Goal: Information Seeking & Learning: Find specific page/section

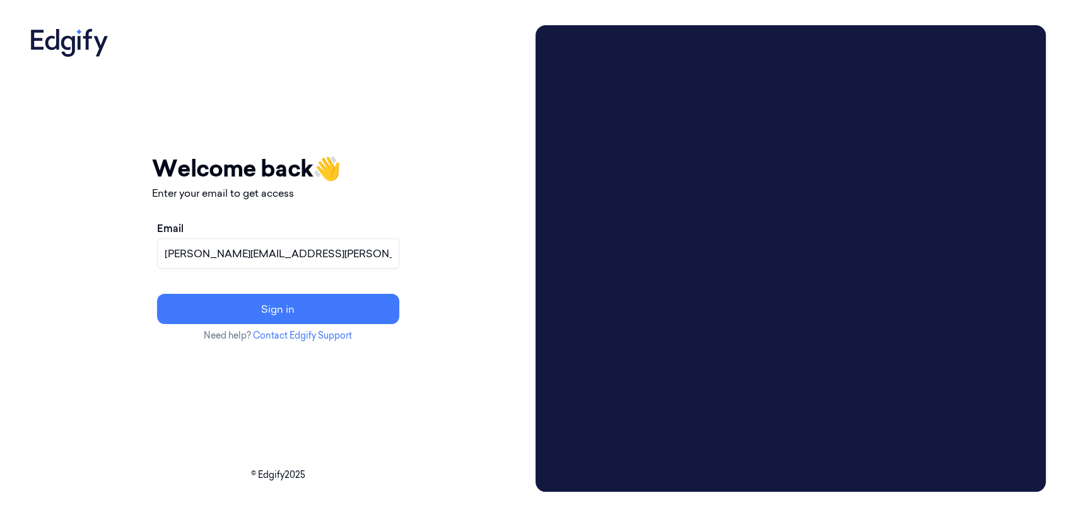
type input "[PERSON_NAME][EMAIL_ADDRESS][PERSON_NAME][DOMAIN_NAME]"
click at [157, 294] on button "Sign in" at bounding box center [278, 309] width 242 height 30
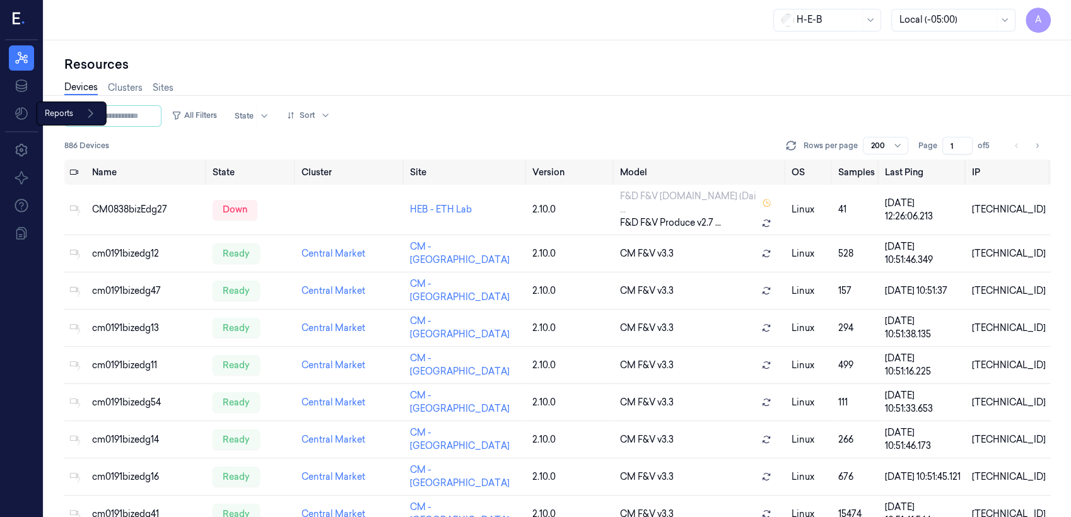
click at [61, 112] on div "Reports Reports" at bounding box center [72, 114] width 70 height 24
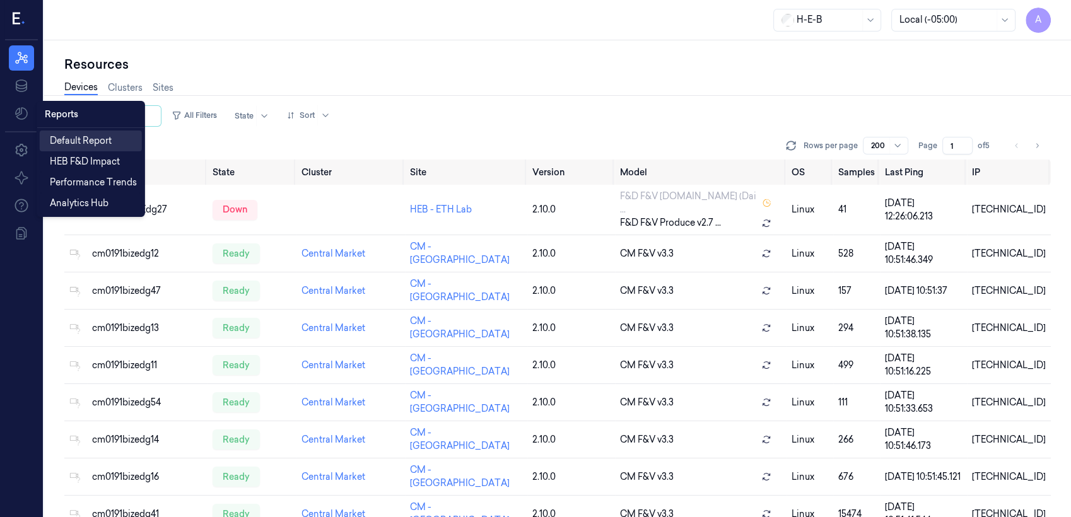
click at [101, 140] on span "Default Report" at bounding box center [81, 140] width 62 height 13
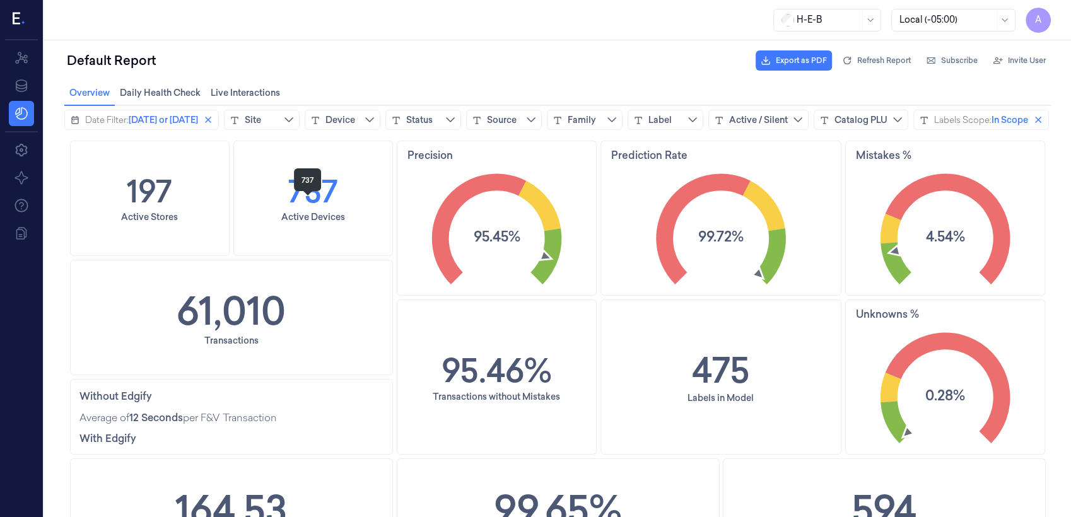
click at [312, 213] on h1 "737" at bounding box center [313, 191] width 50 height 44
click at [21, 150] on icon at bounding box center [21, 150] width 15 height 15
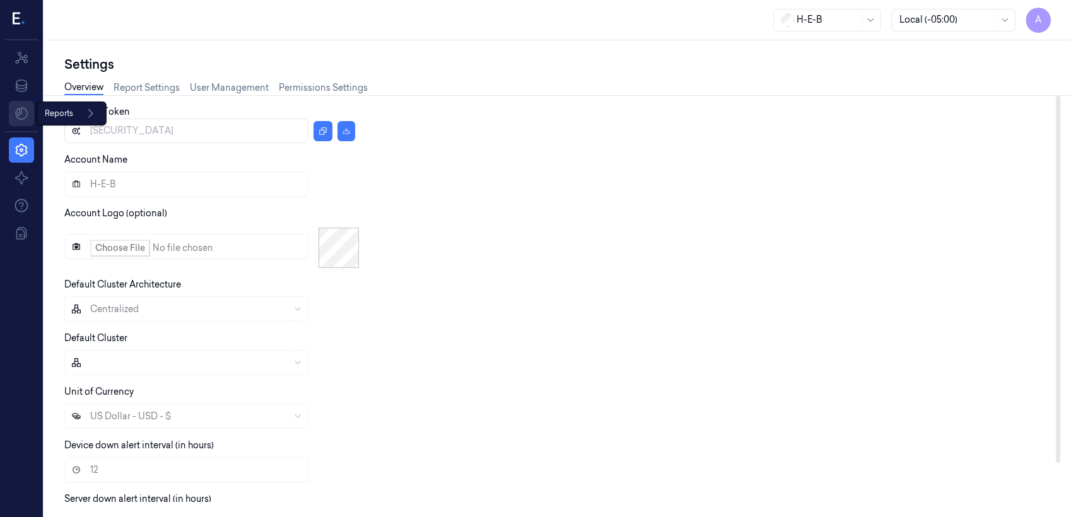
click at [23, 112] on html "A Resources Data Reports Reports Settings About Support Documentation H-E-B Loc…" at bounding box center [535, 258] width 1071 height 517
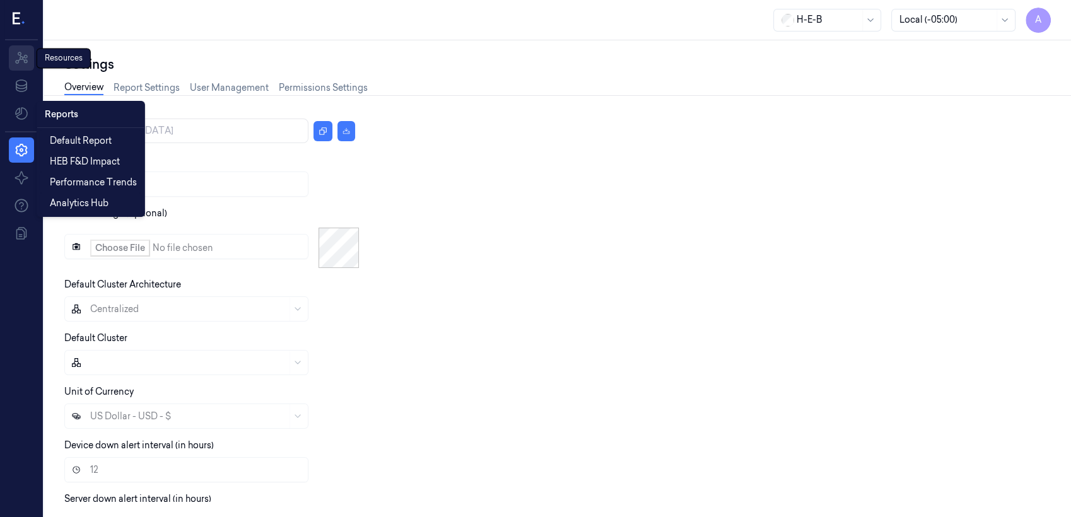
click at [23, 55] on html "A Resources Resources Resources Data Settings About Support Documentation H-E-B…" at bounding box center [535, 258] width 1071 height 517
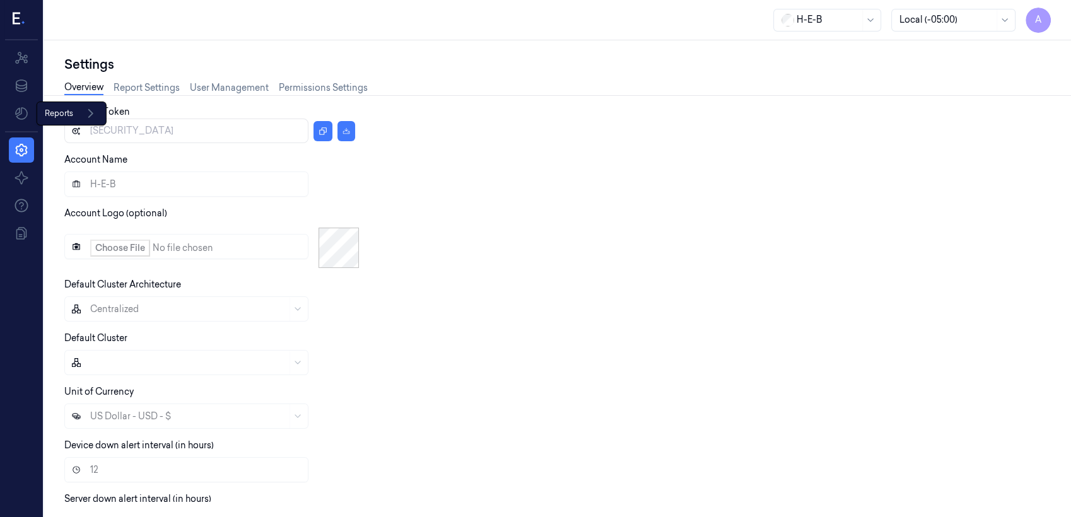
click at [76, 112] on div "Reports Reports" at bounding box center [72, 114] width 70 height 24
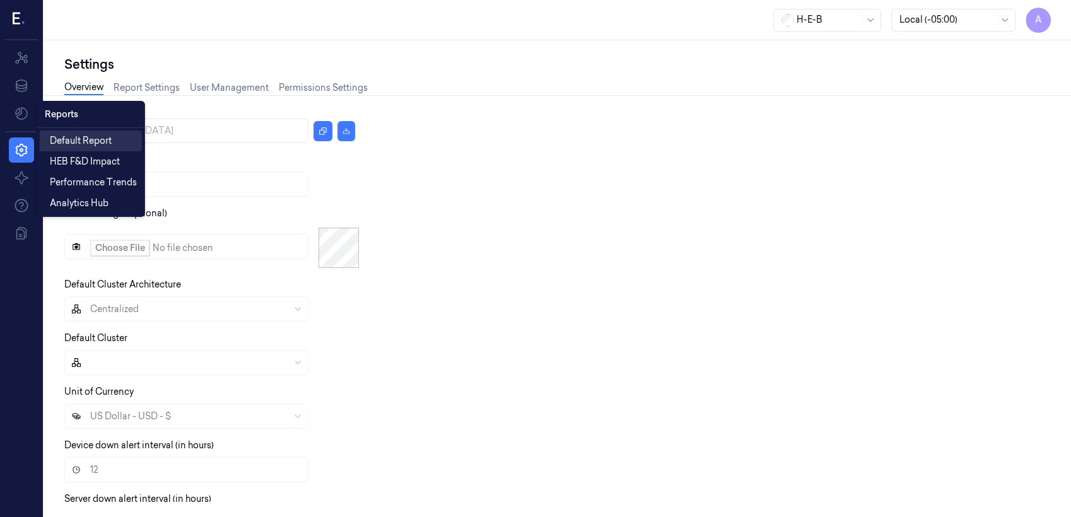
click at [93, 142] on span "Default Report" at bounding box center [81, 140] width 62 height 13
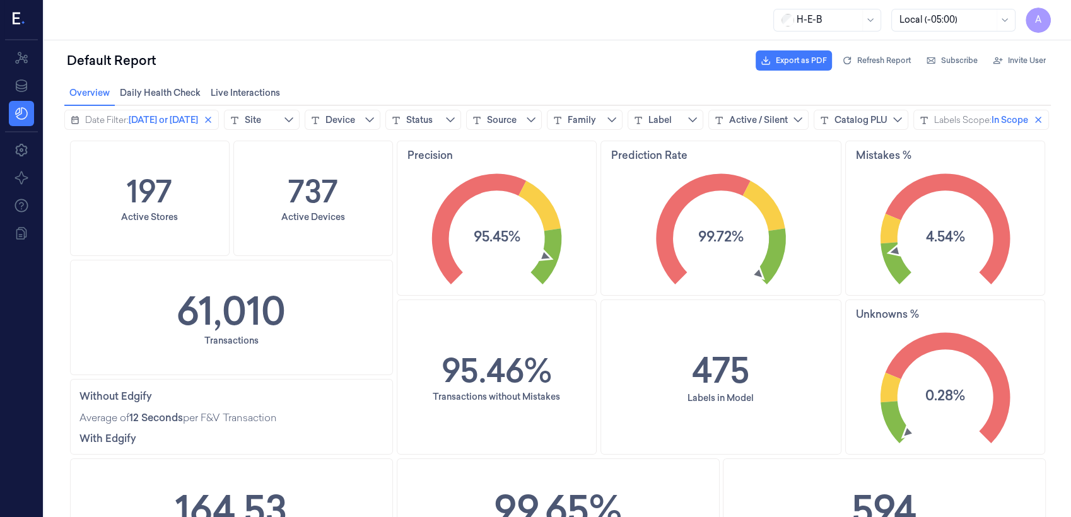
click at [21, 16] on icon at bounding box center [19, 19] width 13 height 19
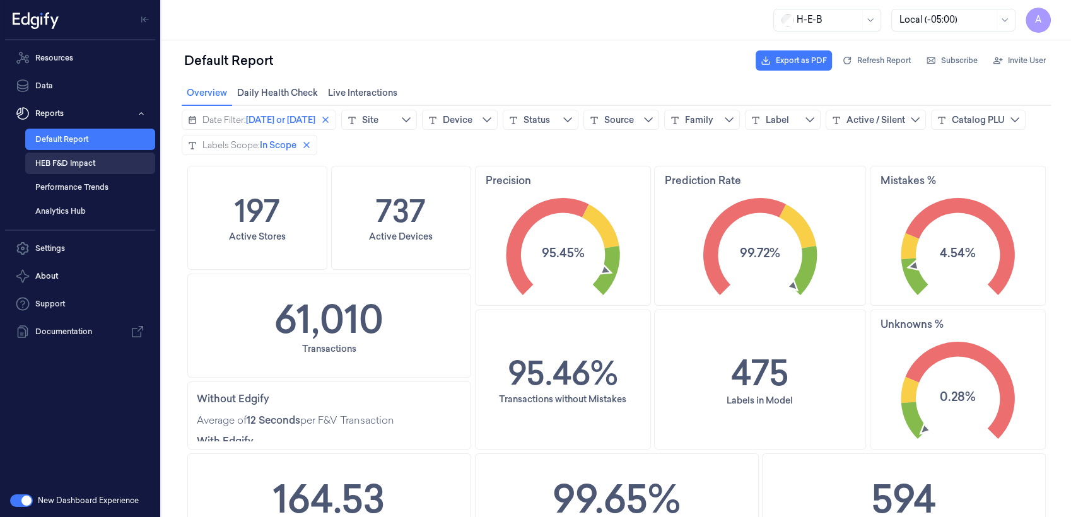
click at [67, 159] on link "HEB F&D Impact" at bounding box center [90, 163] width 130 height 21
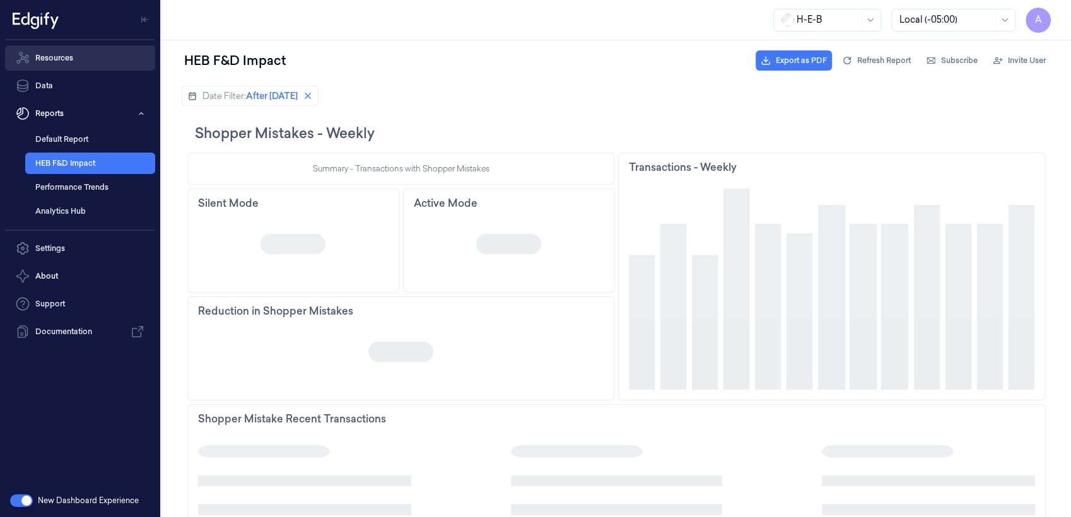
click at [76, 52] on link "Resources" at bounding box center [80, 57] width 150 height 25
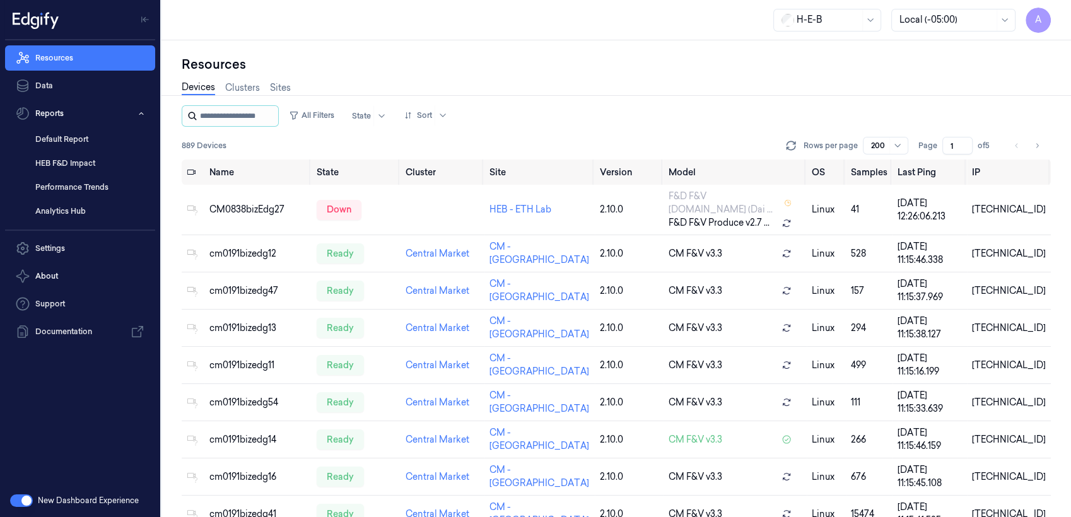
click at [250, 118] on input "string" at bounding box center [238, 116] width 76 height 20
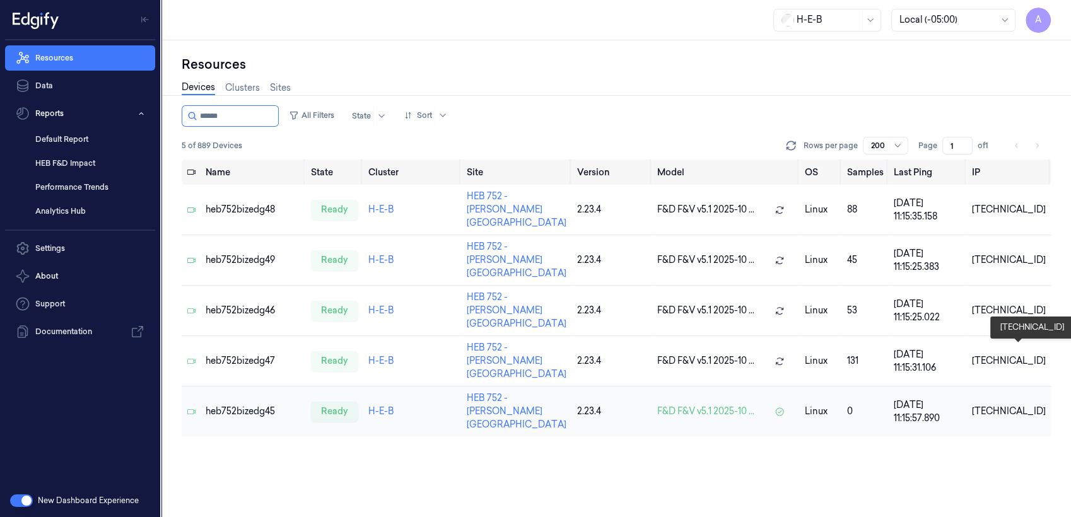
type input "******"
click at [1023, 405] on div "[TECHNICAL_ID]" at bounding box center [1009, 411] width 74 height 13
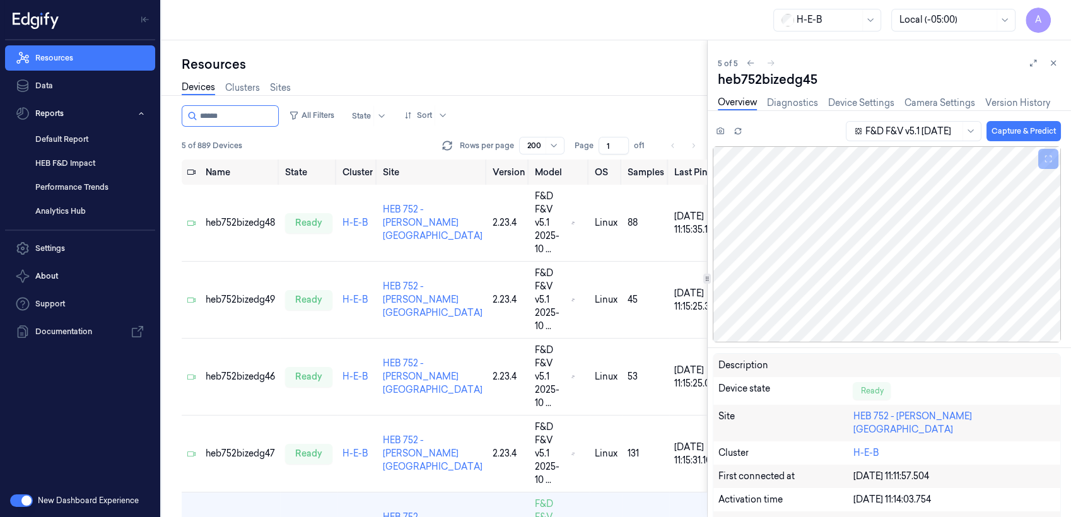
click at [1053, 66] on icon at bounding box center [1053, 63] width 9 height 9
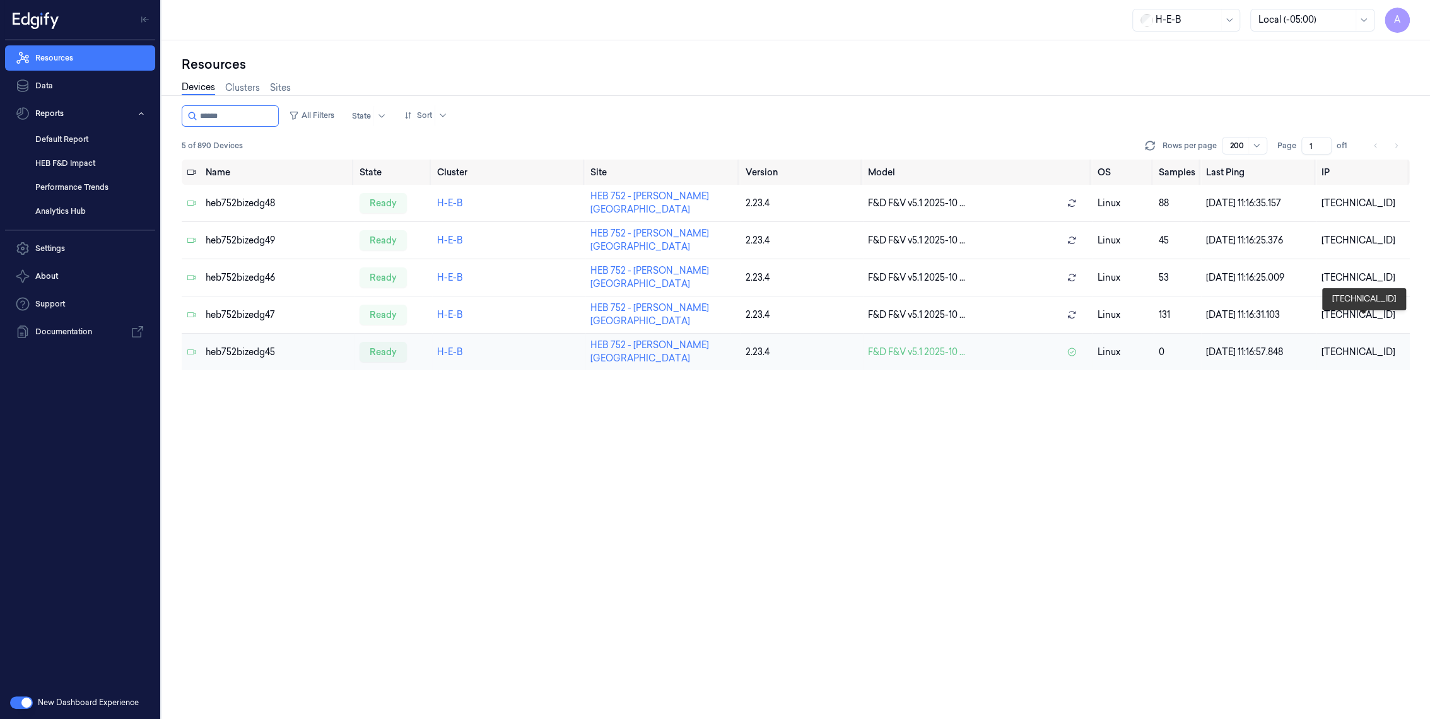
drag, startPoint x: 1347, startPoint y: 322, endPoint x: 1337, endPoint y: 318, distance: 10.8
click at [1070, 346] on div "[TECHNICAL_ID]" at bounding box center [1363, 352] width 83 height 13
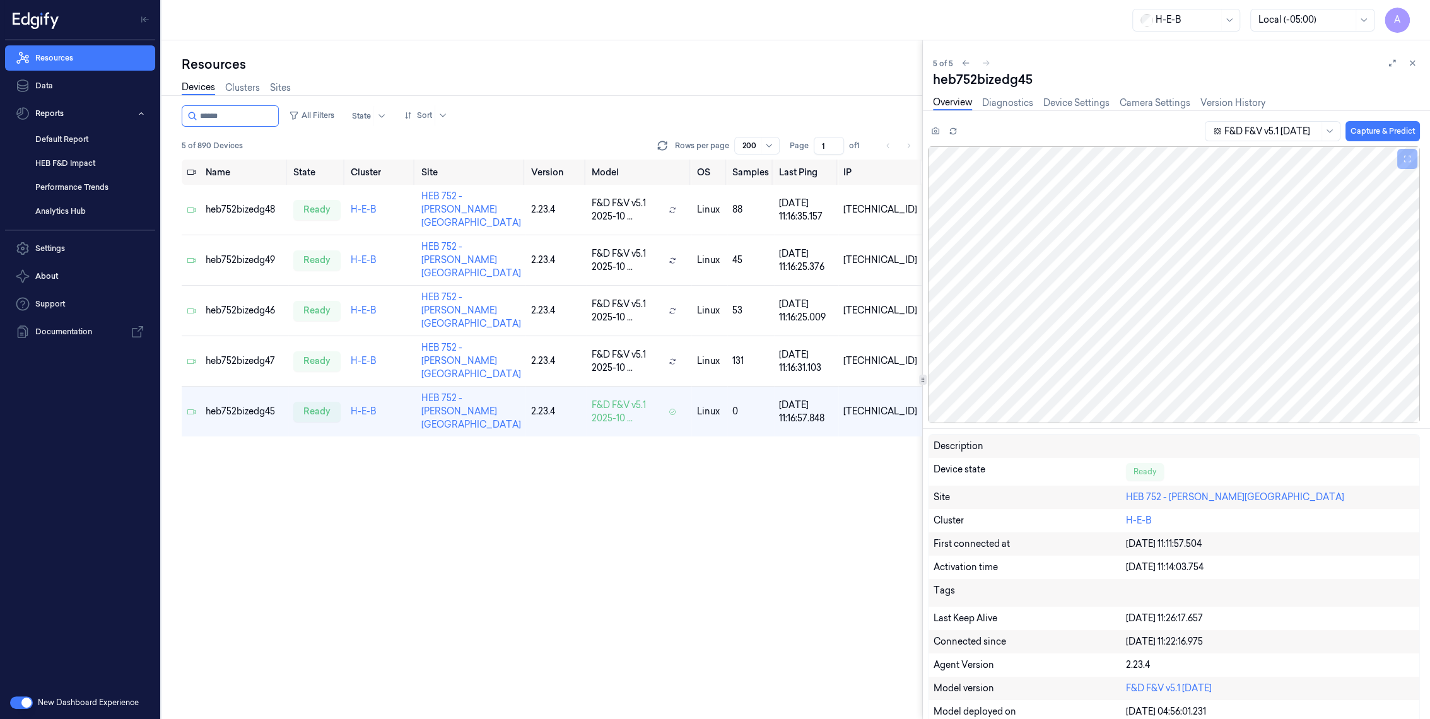
click at [1070, 56] on button at bounding box center [1412, 63] width 15 height 15
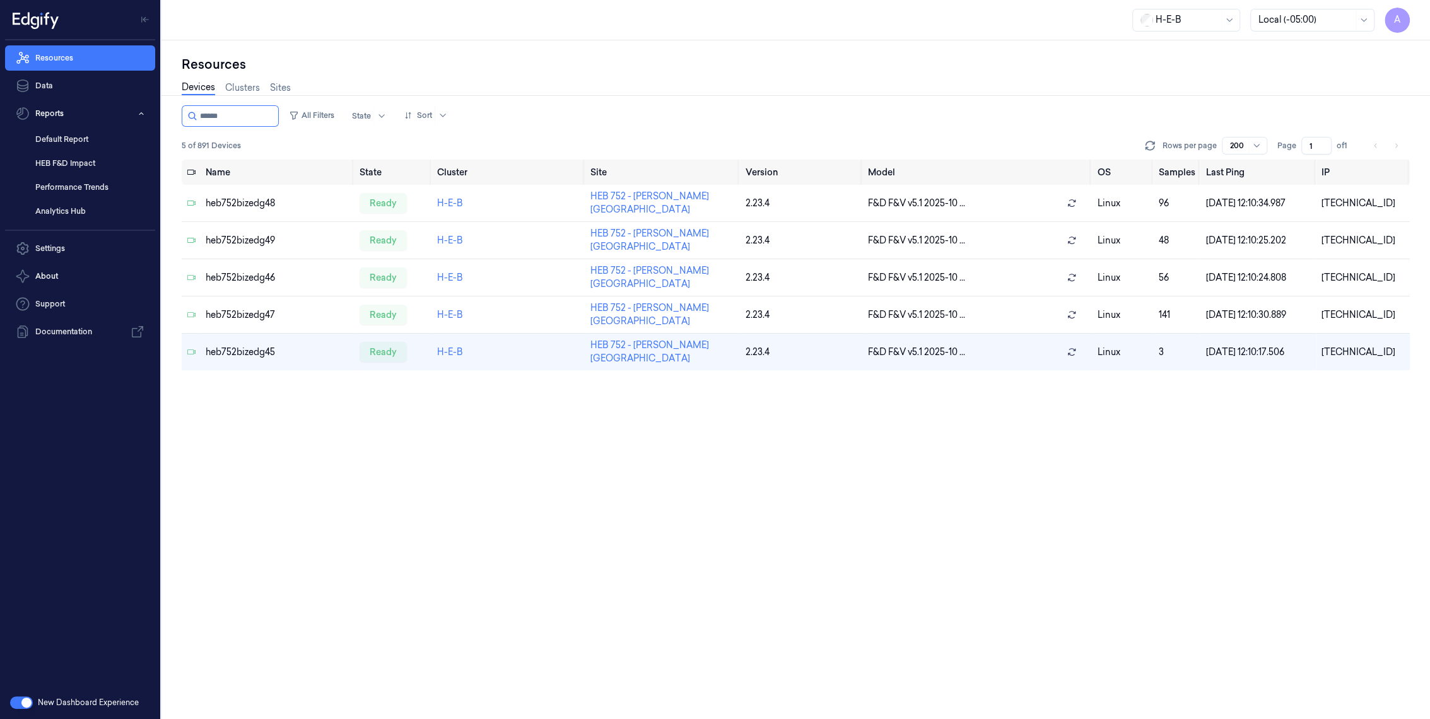
drag, startPoint x: 211, startPoint y: 118, endPoint x: 295, endPoint y: 129, distance: 84.6
click at [295, 129] on div "All Filters State Sort 5 of 891 Devices Rows per page 200 Page 1 of 1" at bounding box center [796, 132] width 1228 height 54
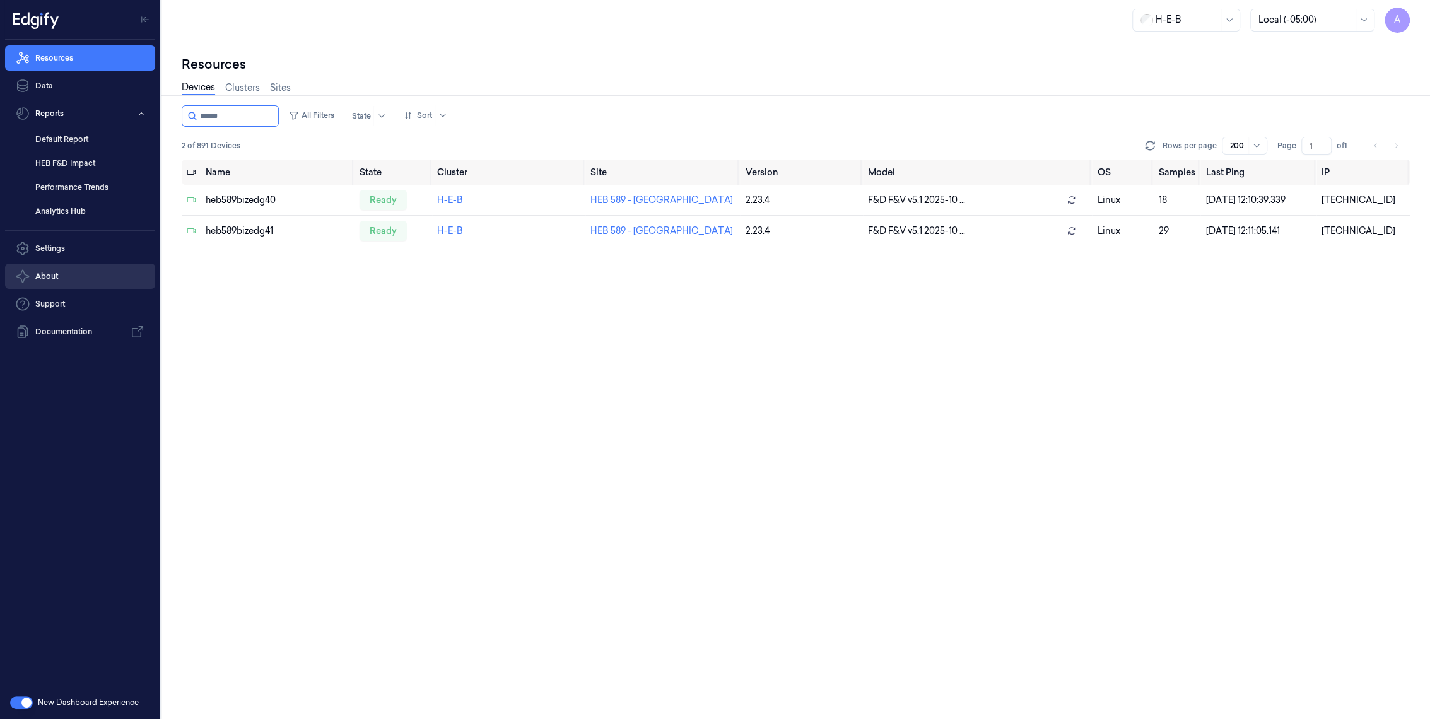
type input "******"
